Goal: Information Seeking & Learning: Check status

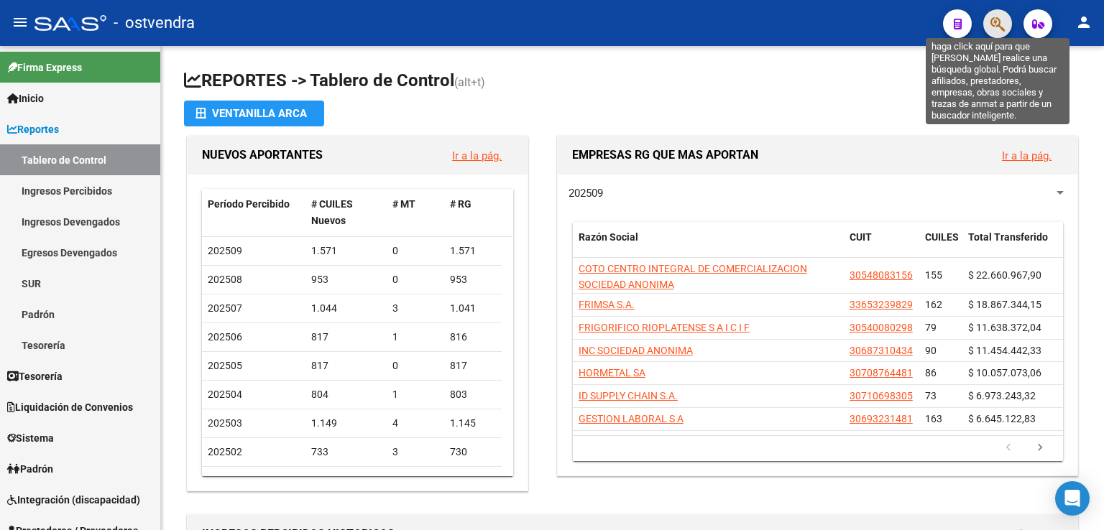
click at [993, 27] on icon "button" at bounding box center [997, 24] width 14 height 17
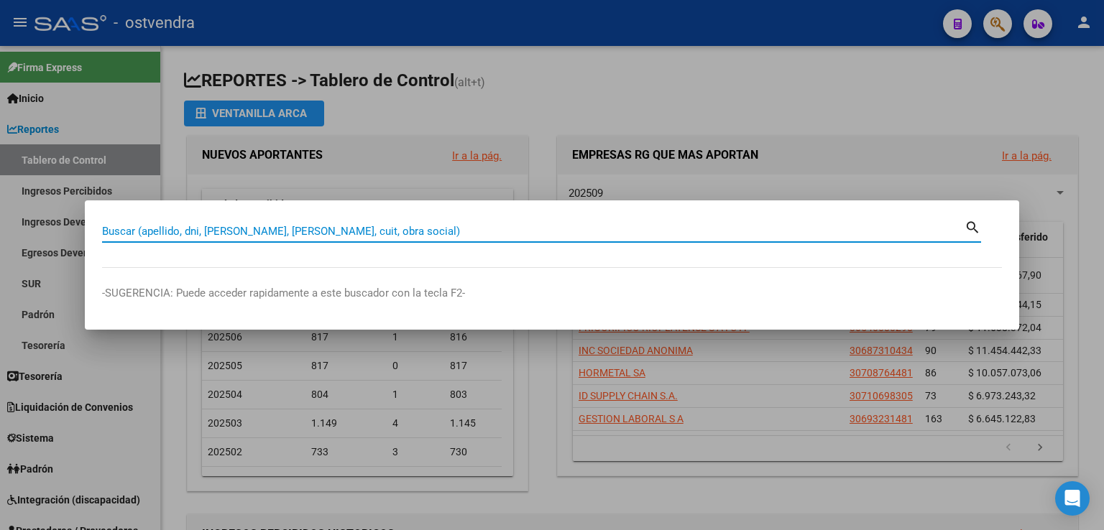
click at [236, 228] on input "Buscar (apellido, dni, [PERSON_NAME], [PERSON_NAME], cuit, obra social)" at bounding box center [533, 231] width 863 height 13
paste input "30385148"
type input "30385148"
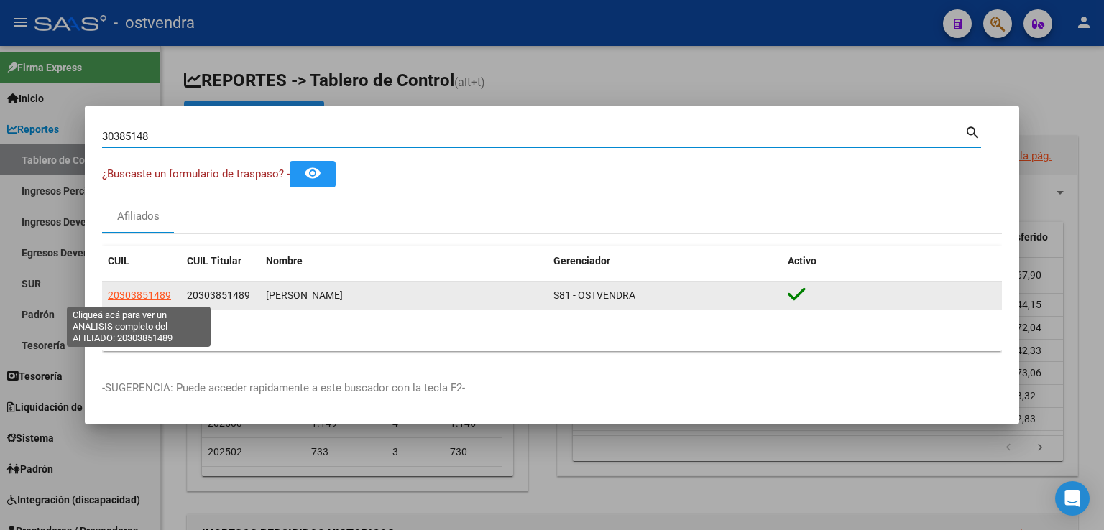
click at [150, 298] on span "20303851489" at bounding box center [139, 296] width 63 height 12
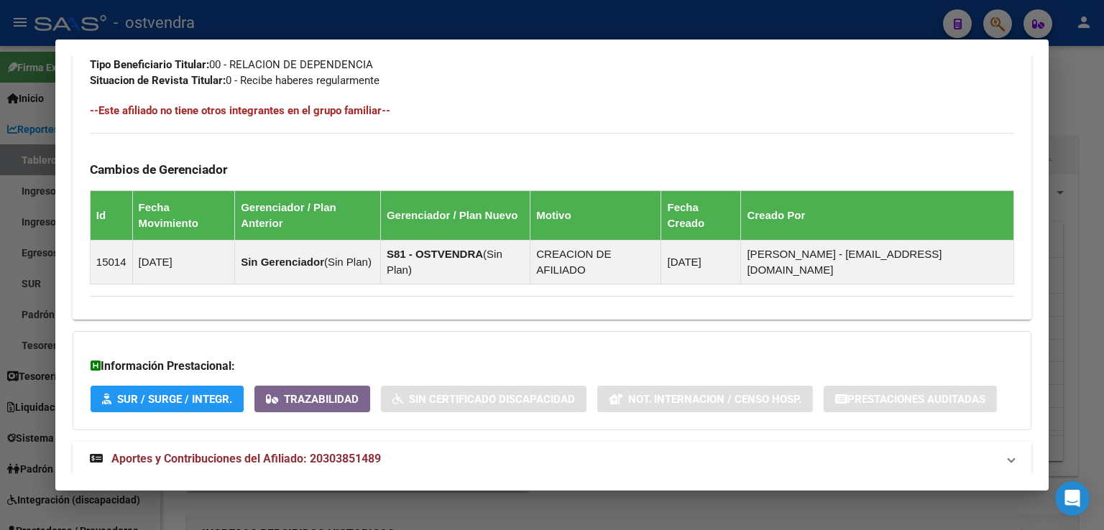
scroll to position [737, 0]
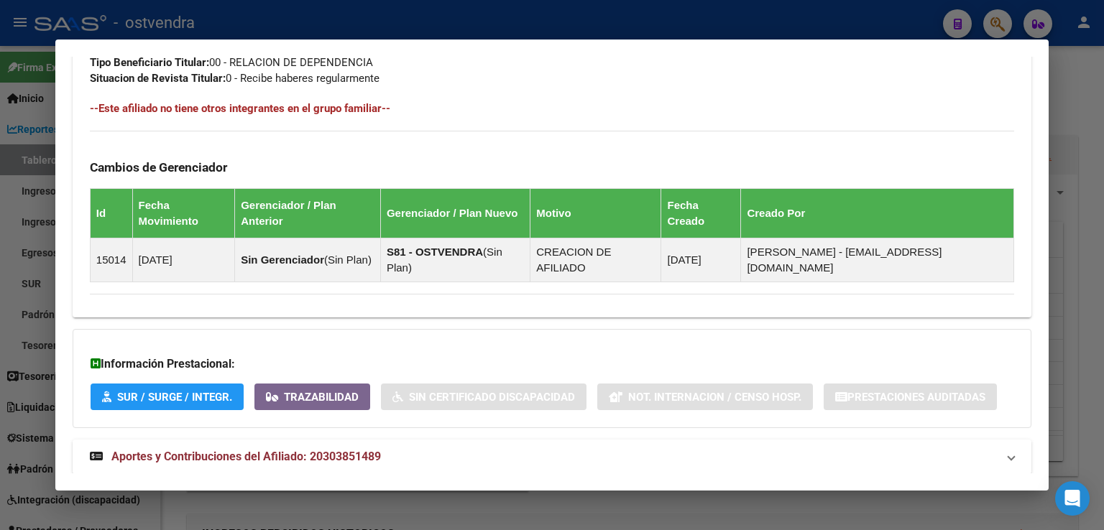
click at [155, 450] on span "Aportes y Contribuciones del Afiliado: 20303851489" at bounding box center [246, 457] width 270 height 14
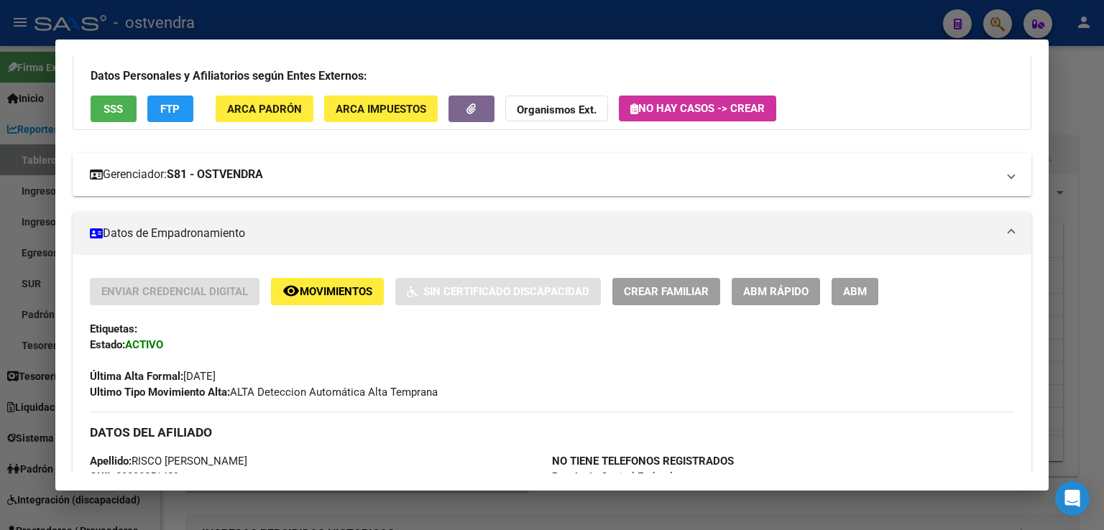
scroll to position [18, 0]
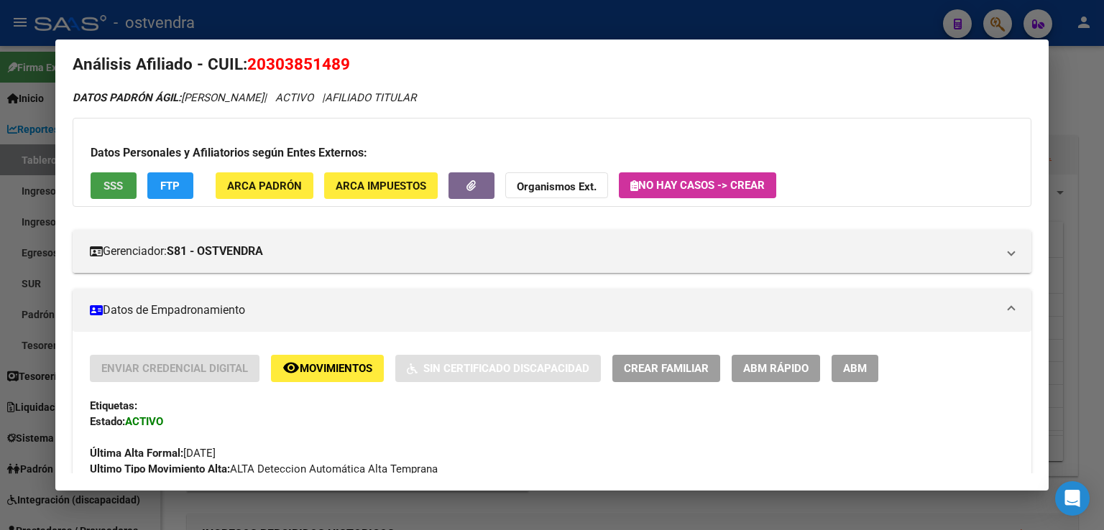
click at [118, 181] on span "SSS" at bounding box center [113, 186] width 19 height 13
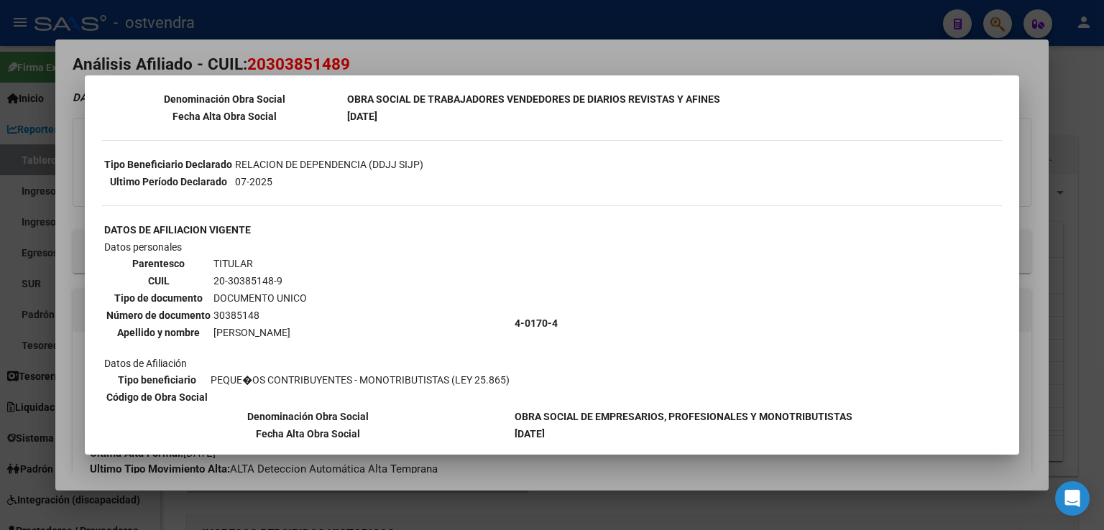
scroll to position [288, 0]
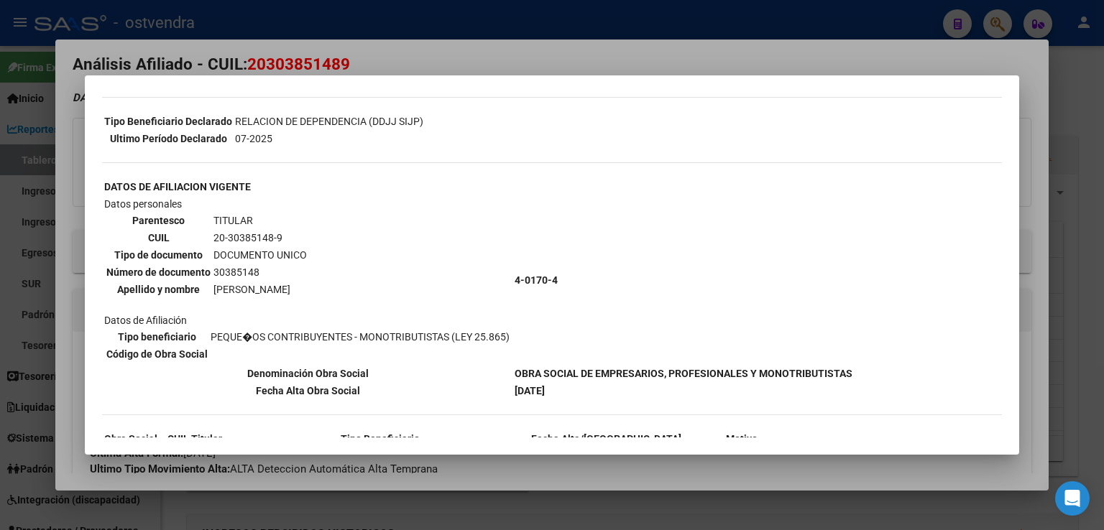
click at [518, 385] on b "[DATE]" at bounding box center [530, 391] width 30 height 12
drag, startPoint x: 510, startPoint y: 380, endPoint x: 574, endPoint y: 380, distance: 64.0
click at [574, 383] on tr "Fecha Alta Obra Social [DATE]" at bounding box center [479, 391] width 750 height 16
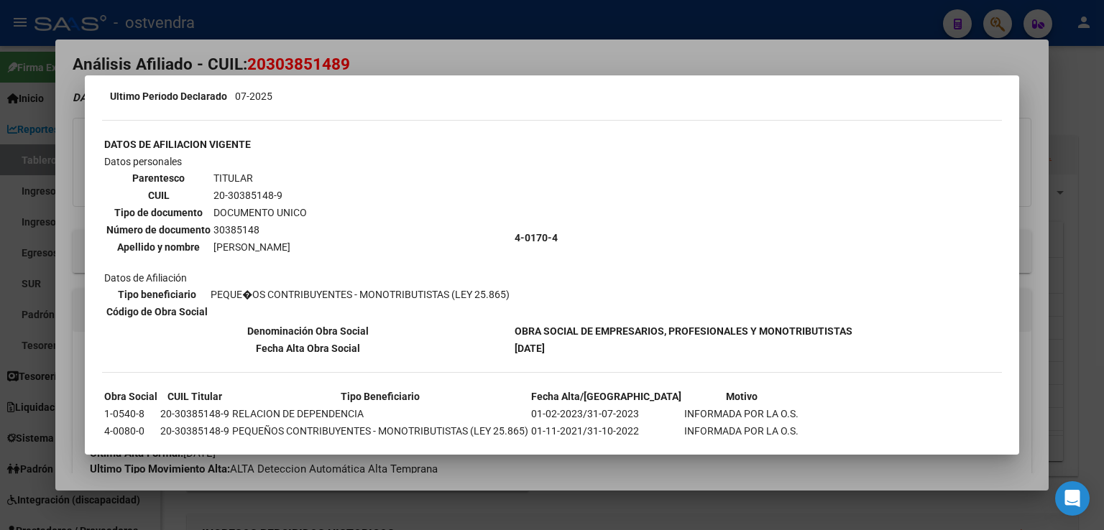
scroll to position [351, 0]
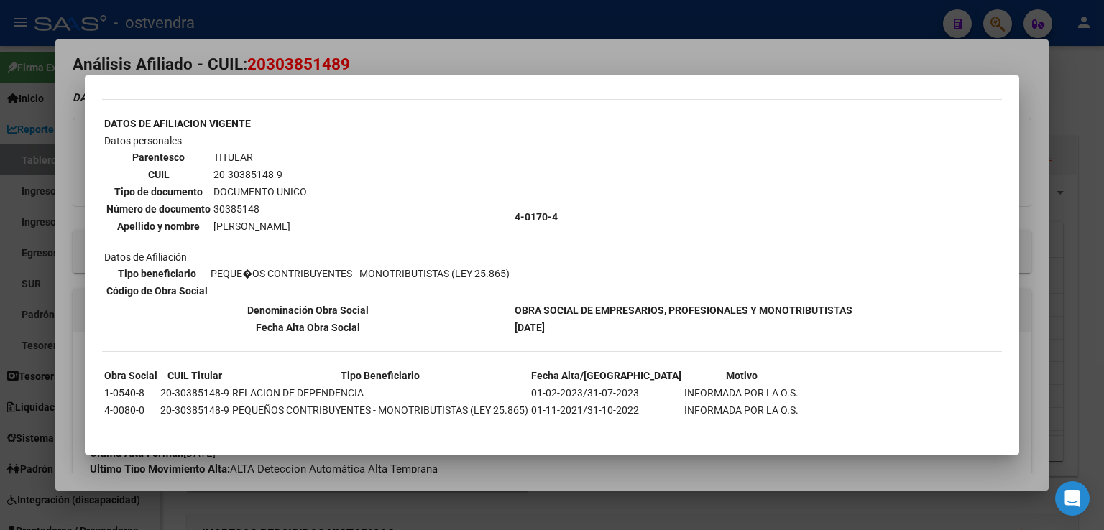
click at [916, 67] on div at bounding box center [552, 265] width 1104 height 530
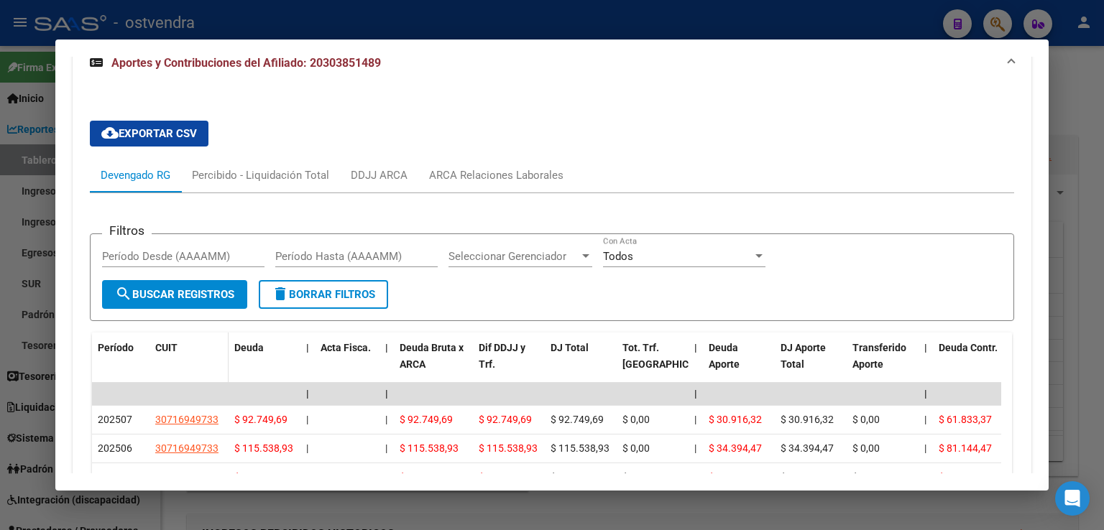
scroll to position [1168, 0]
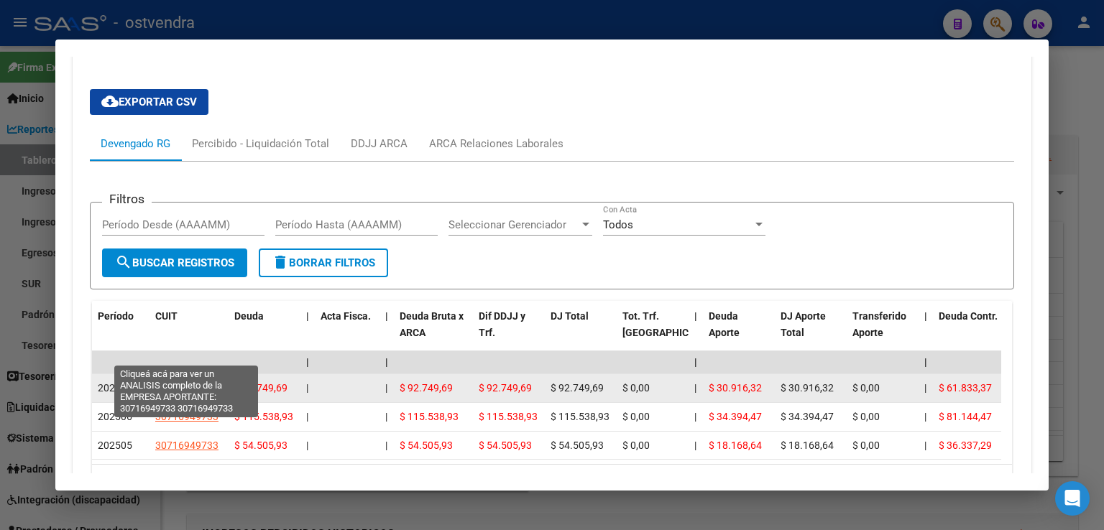
click at [178, 382] on span "30716949733" at bounding box center [186, 388] width 63 height 12
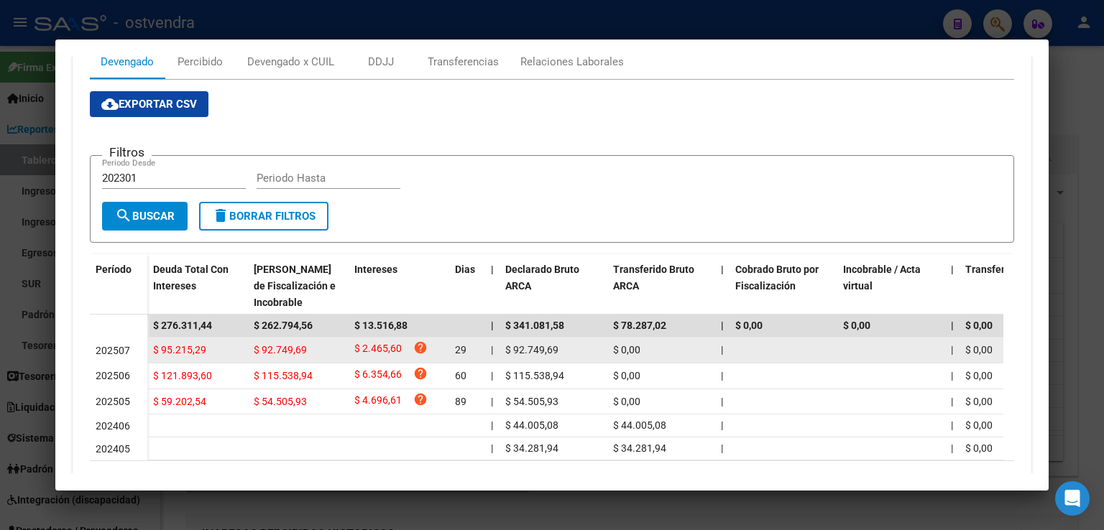
scroll to position [179, 0]
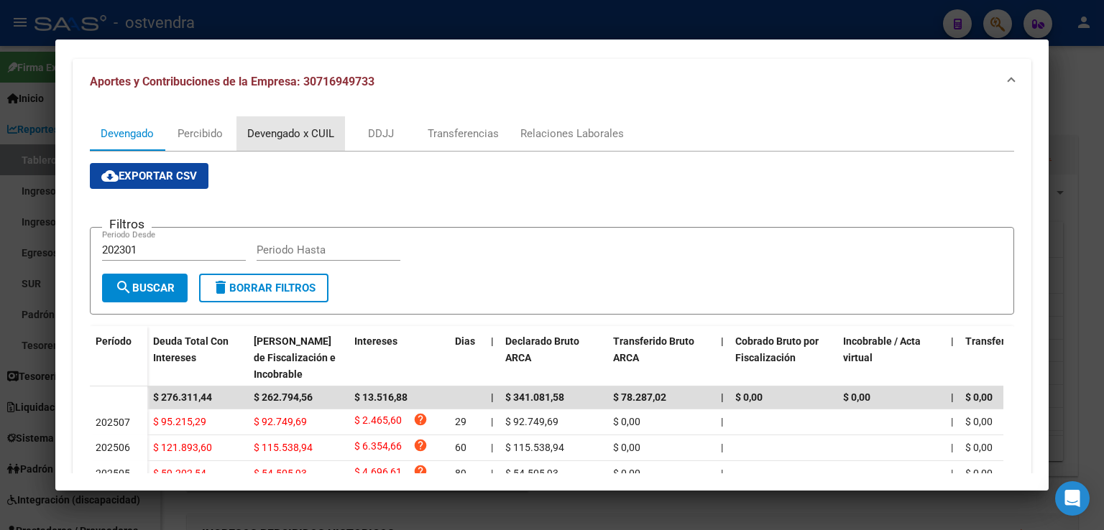
click at [280, 136] on div "Devengado x CUIL" at bounding box center [290, 134] width 87 height 16
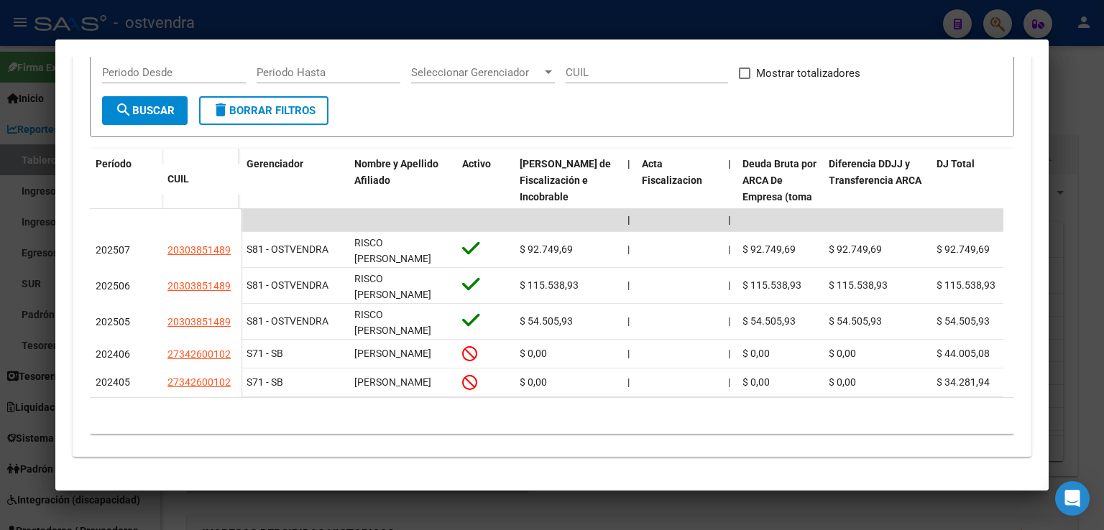
scroll to position [216, 0]
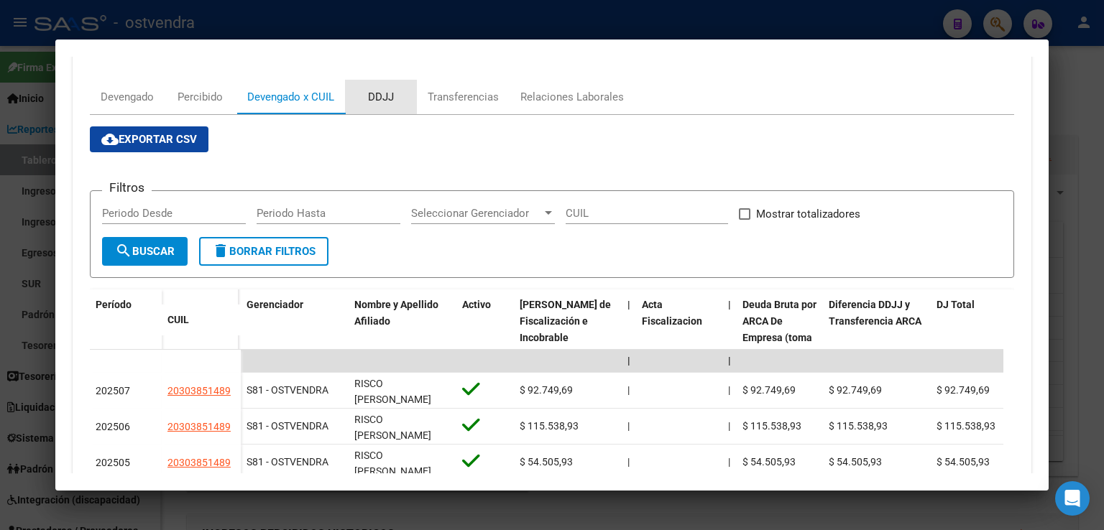
click at [385, 98] on div "DDJJ" at bounding box center [381, 97] width 26 height 16
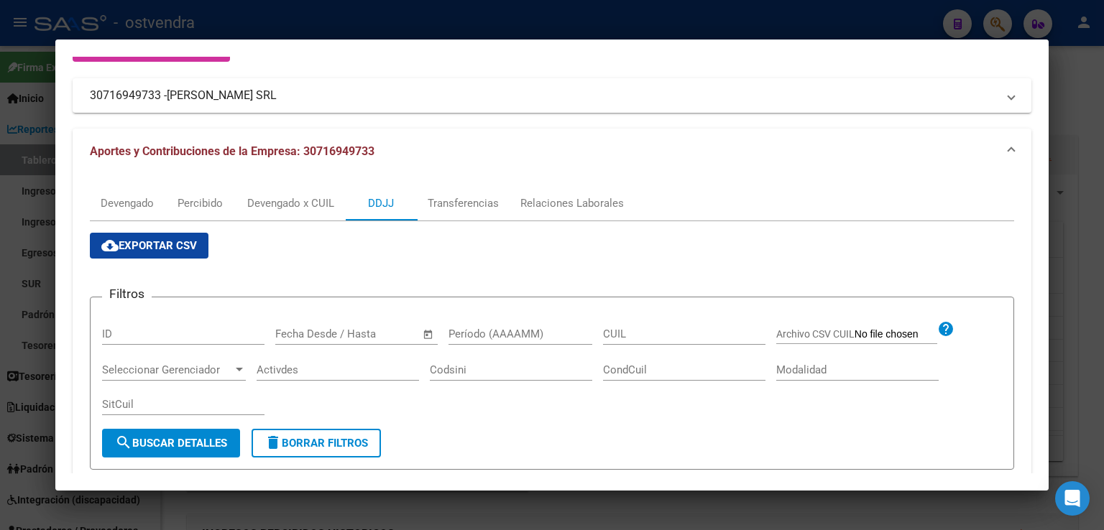
scroll to position [75, 0]
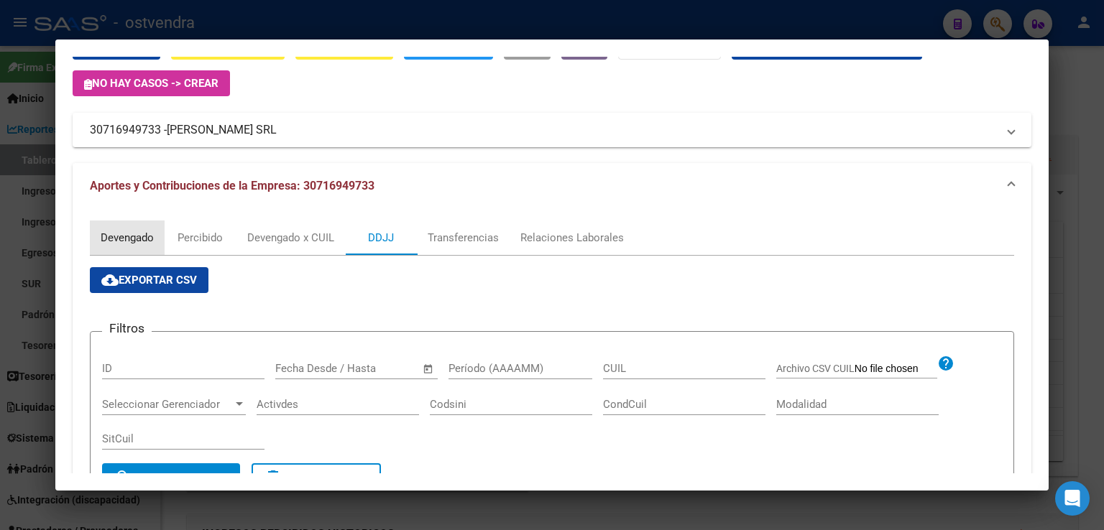
click at [139, 240] on div "Devengado" at bounding box center [127, 238] width 53 height 16
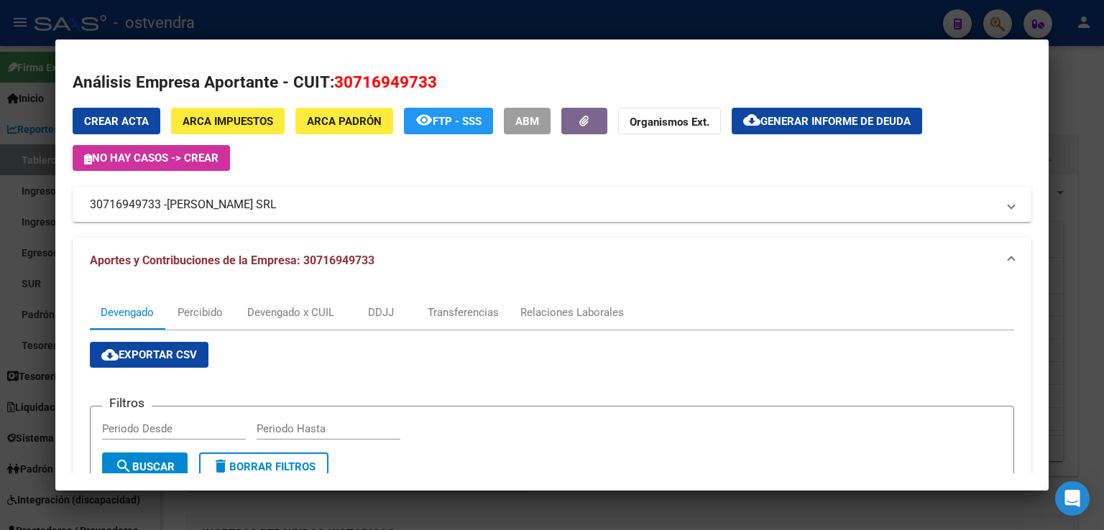
click at [178, 206] on span "[PERSON_NAME] SRL" at bounding box center [222, 204] width 110 height 17
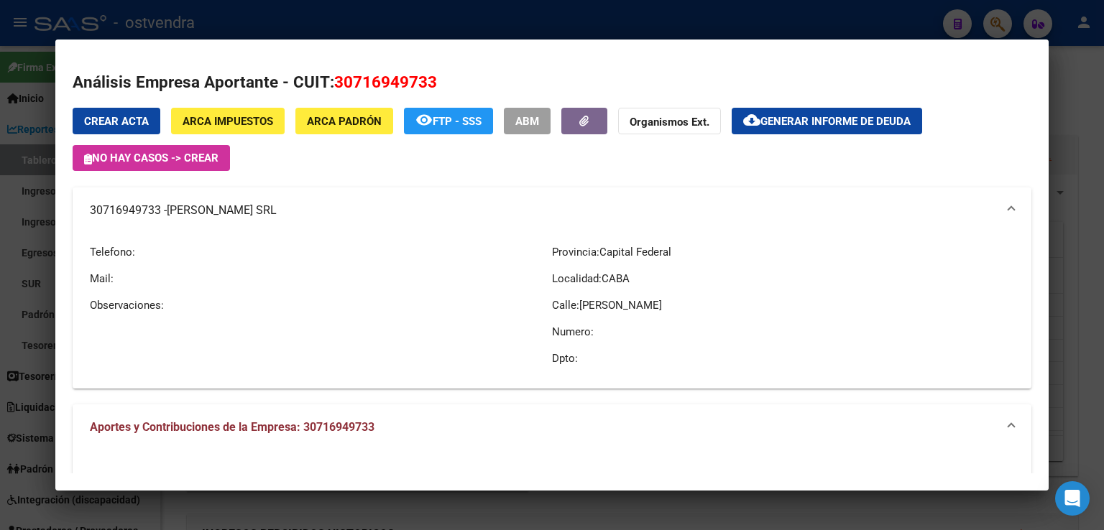
drag, startPoint x: 167, startPoint y: 208, endPoint x: 295, endPoint y: 217, distance: 128.3
click at [295, 217] on mat-panel-title "30716949733 - [PERSON_NAME] SRL" at bounding box center [543, 210] width 907 height 17
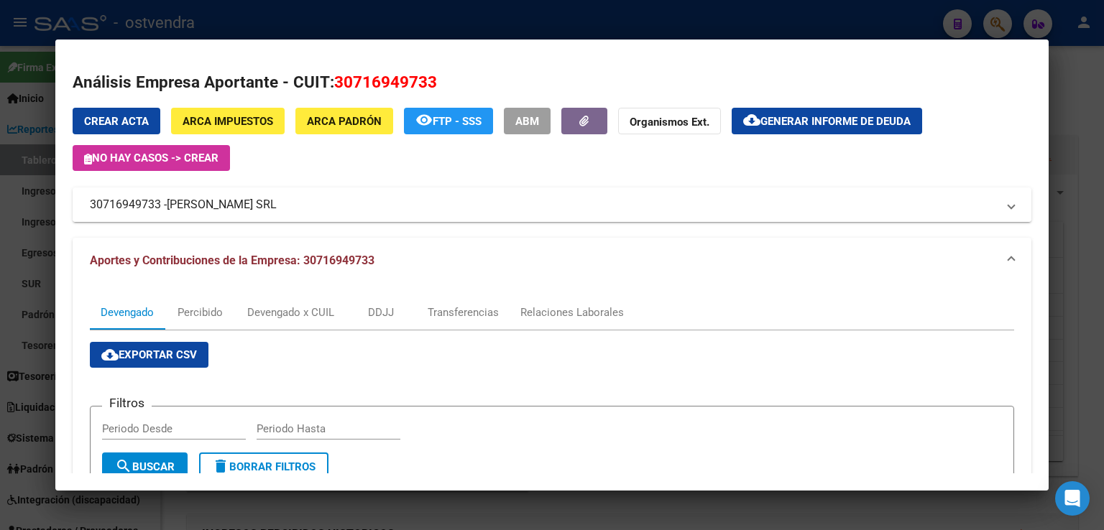
drag, startPoint x: 90, startPoint y: 202, endPoint x: 316, endPoint y: 215, distance: 226.8
click at [316, 215] on mat-expansion-panel-header "30716949733 - [PERSON_NAME] SRL" at bounding box center [552, 205] width 959 height 35
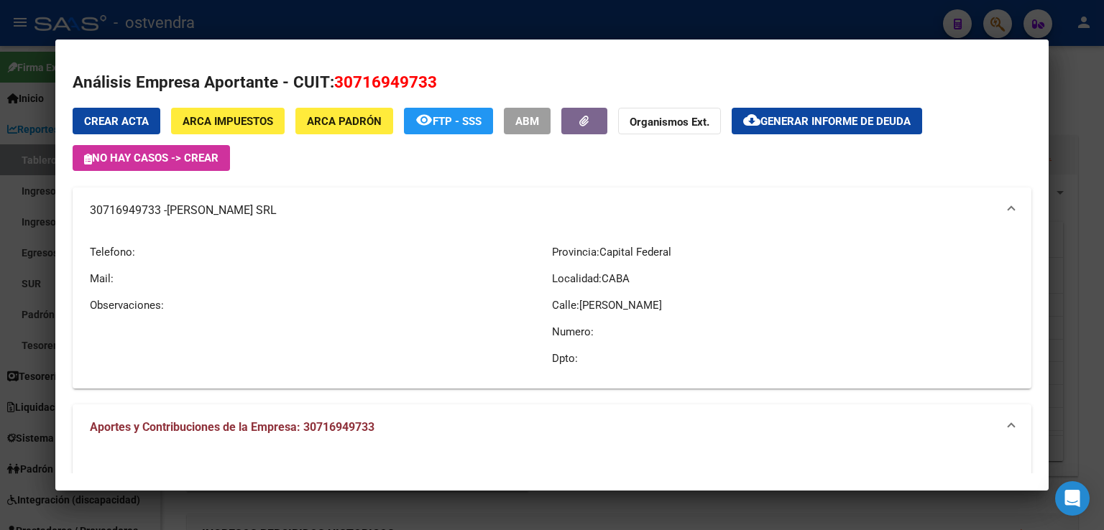
copy mat-panel-title "30716949733 - [PERSON_NAME] SRL"
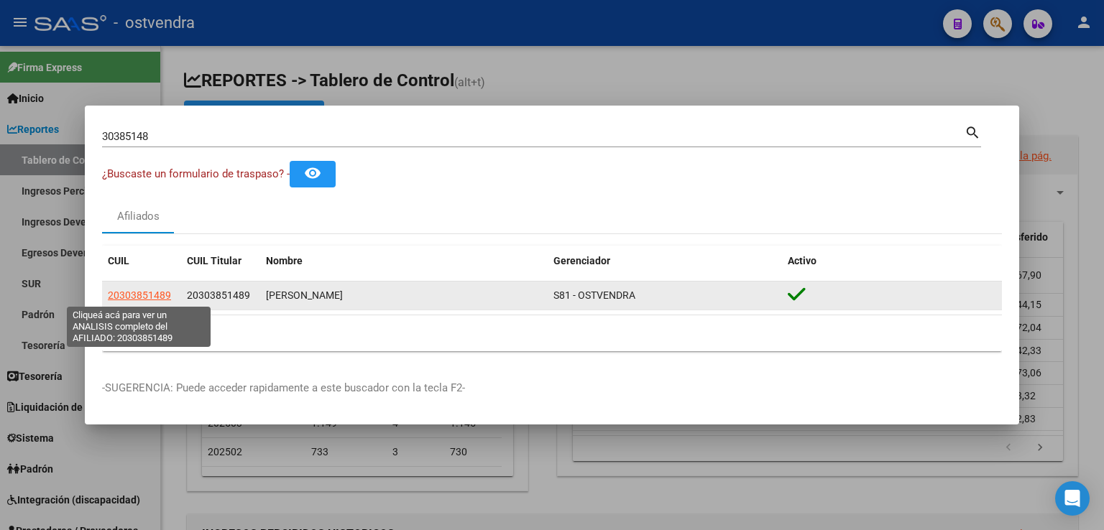
click at [138, 295] on span "20303851489" at bounding box center [139, 296] width 63 height 12
type textarea "20303851489"
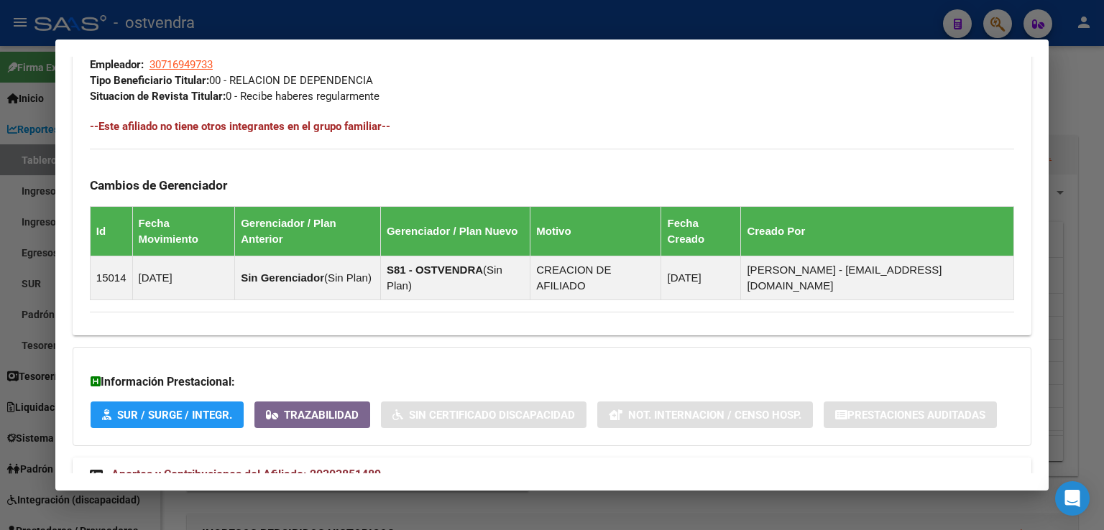
scroll to position [737, 0]
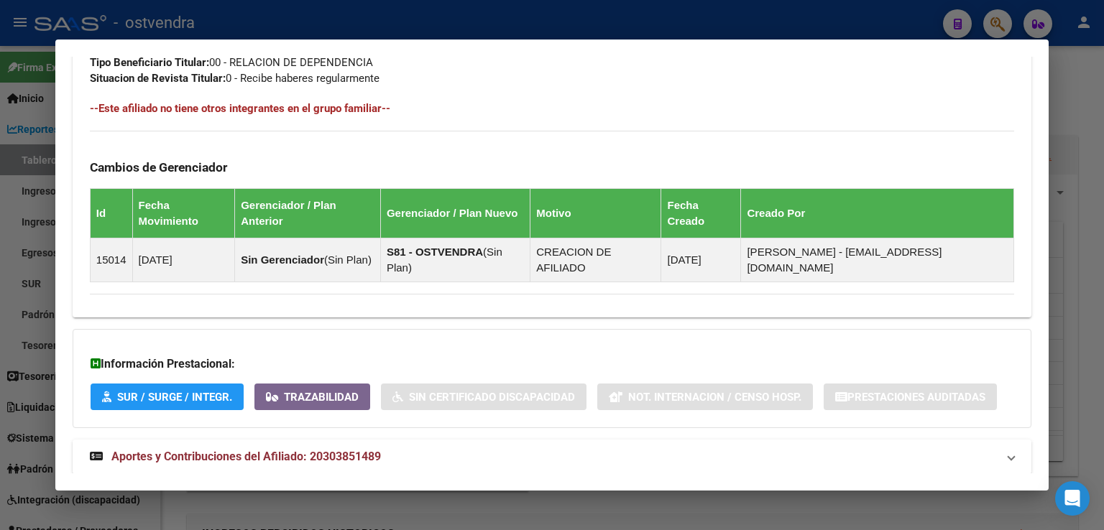
click at [203, 450] on span "Aportes y Contribuciones del Afiliado: 20303851489" at bounding box center [246, 457] width 270 height 14
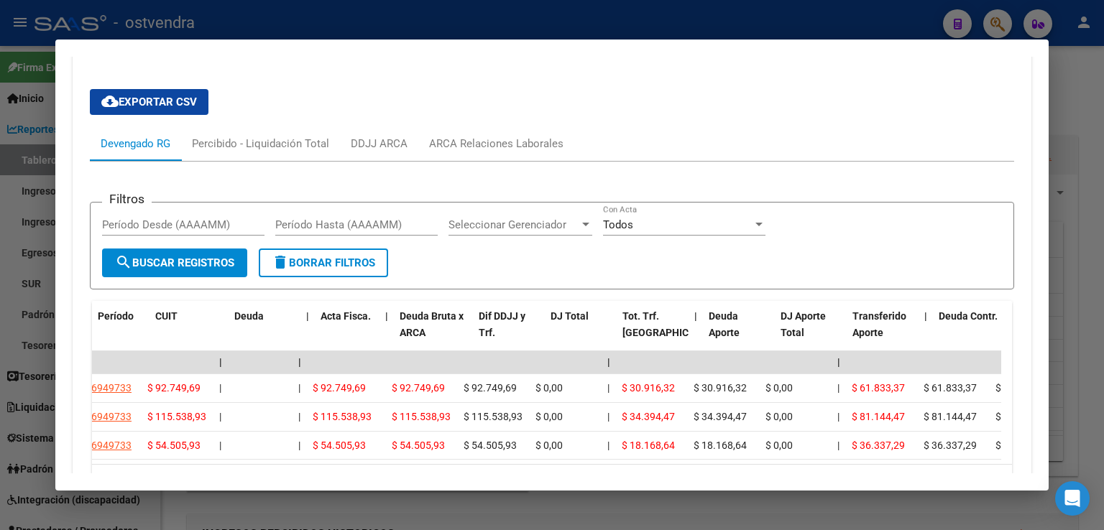
scroll to position [0, 0]
